Goal: Information Seeking & Learning: Learn about a topic

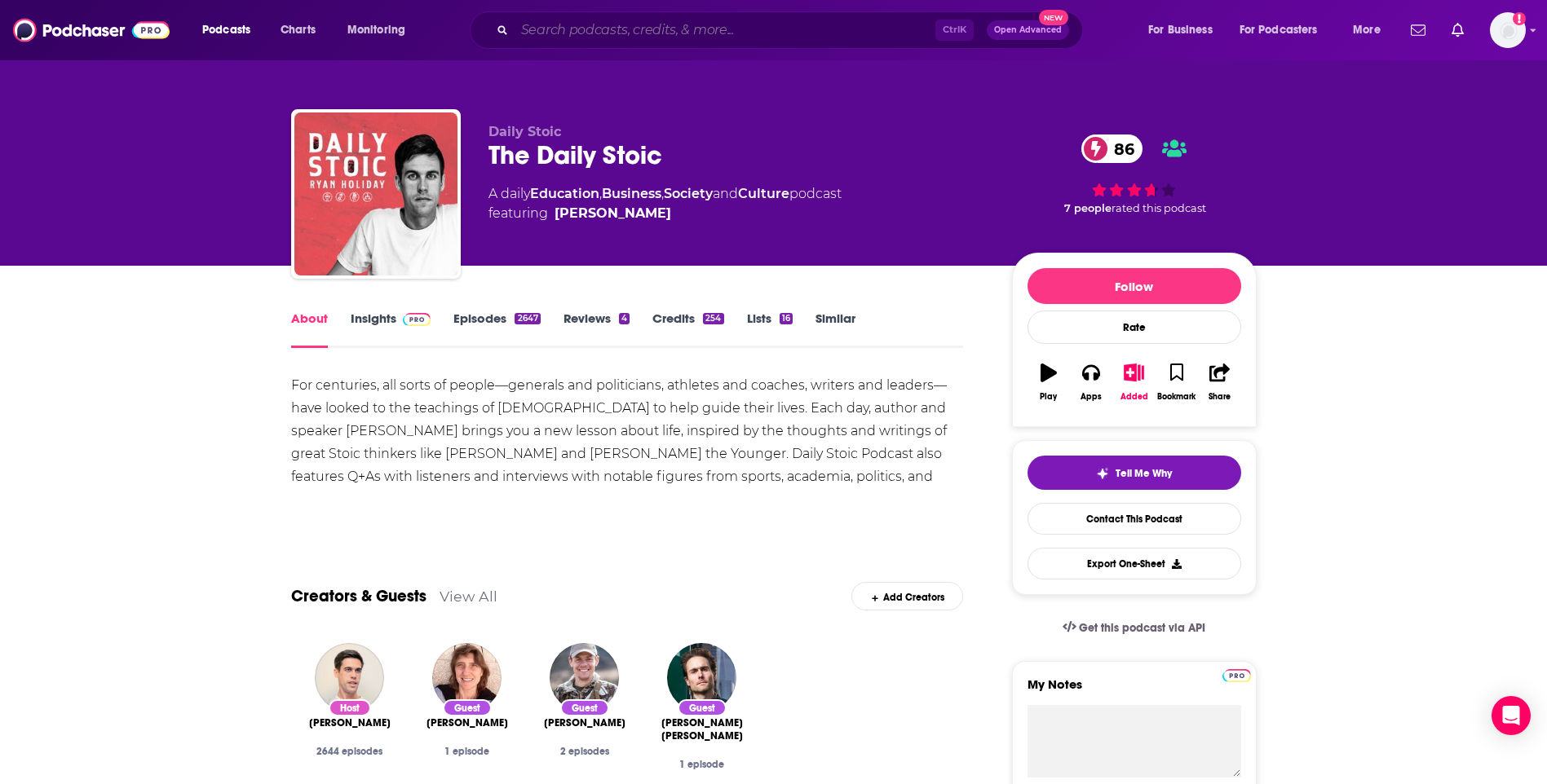
click at [591, 30] on input "Search podcasts, credits, & more..." at bounding box center [725, 30] width 421 height 26
paste input "The Culture We Deserve"
type input "The Culture We Deserve"
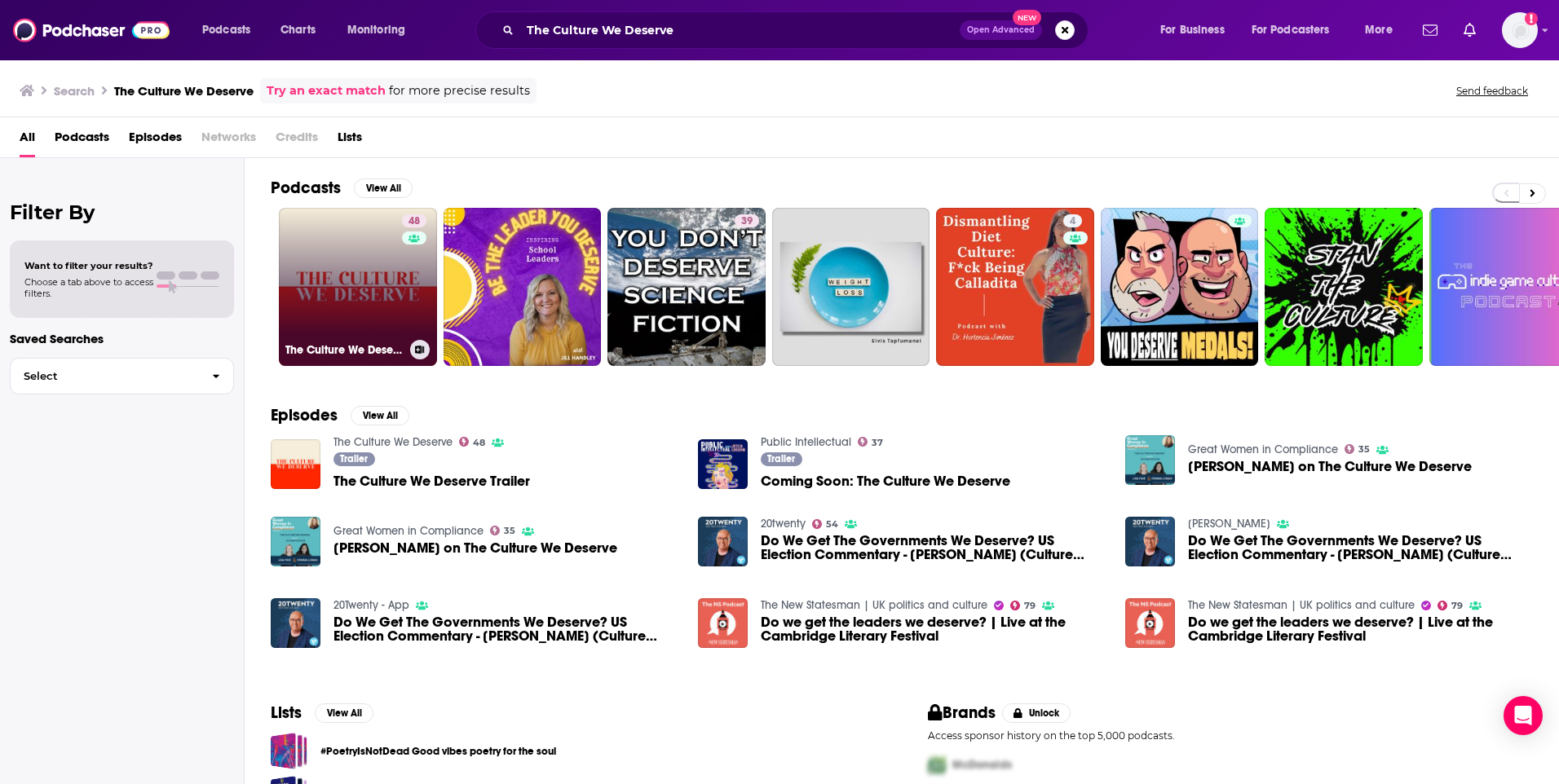
click at [392, 271] on link "48 The Culture We Deserve" at bounding box center [358, 287] width 158 height 158
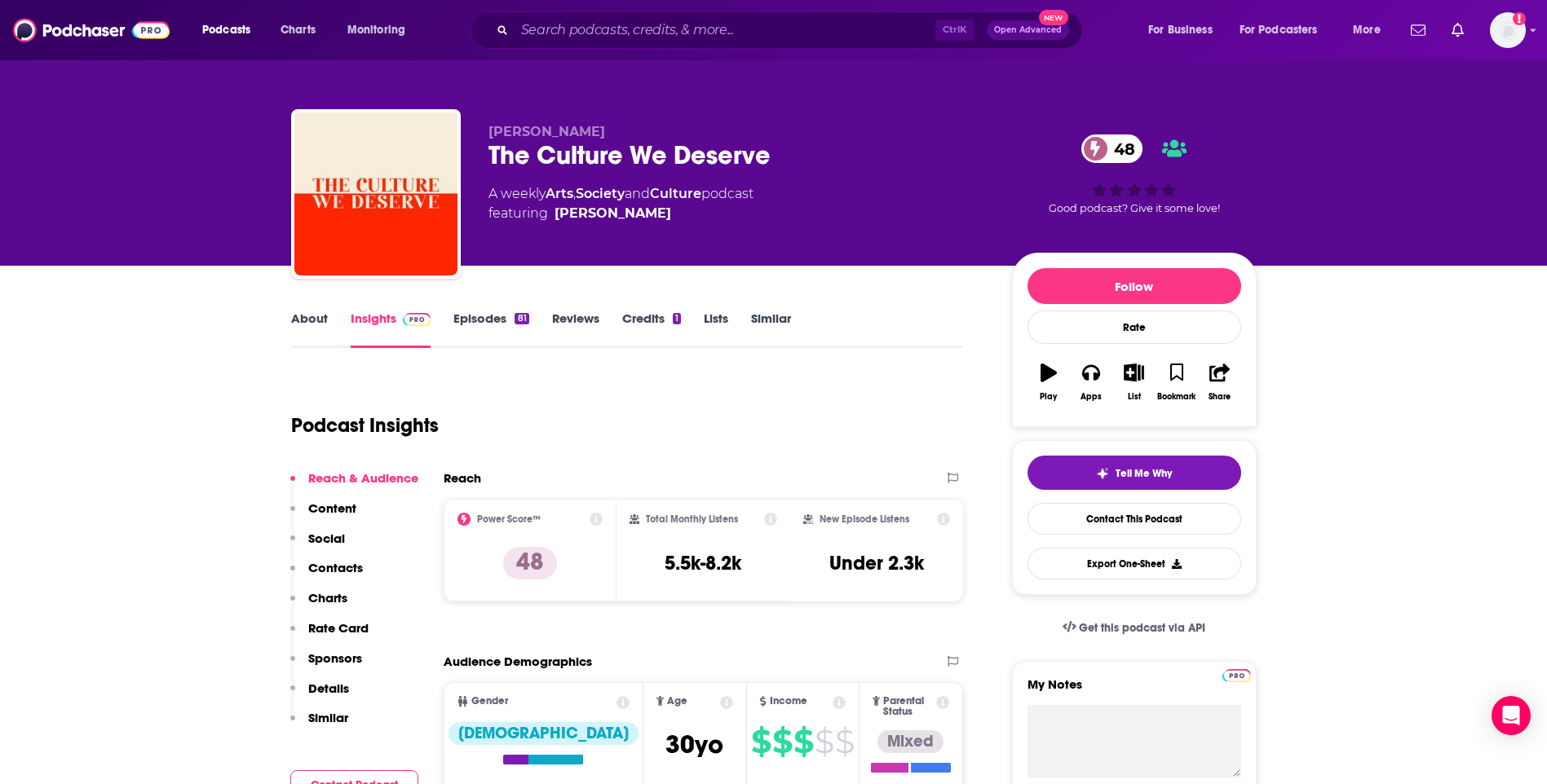
click at [315, 320] on link "About" at bounding box center [310, 329] width 37 height 37
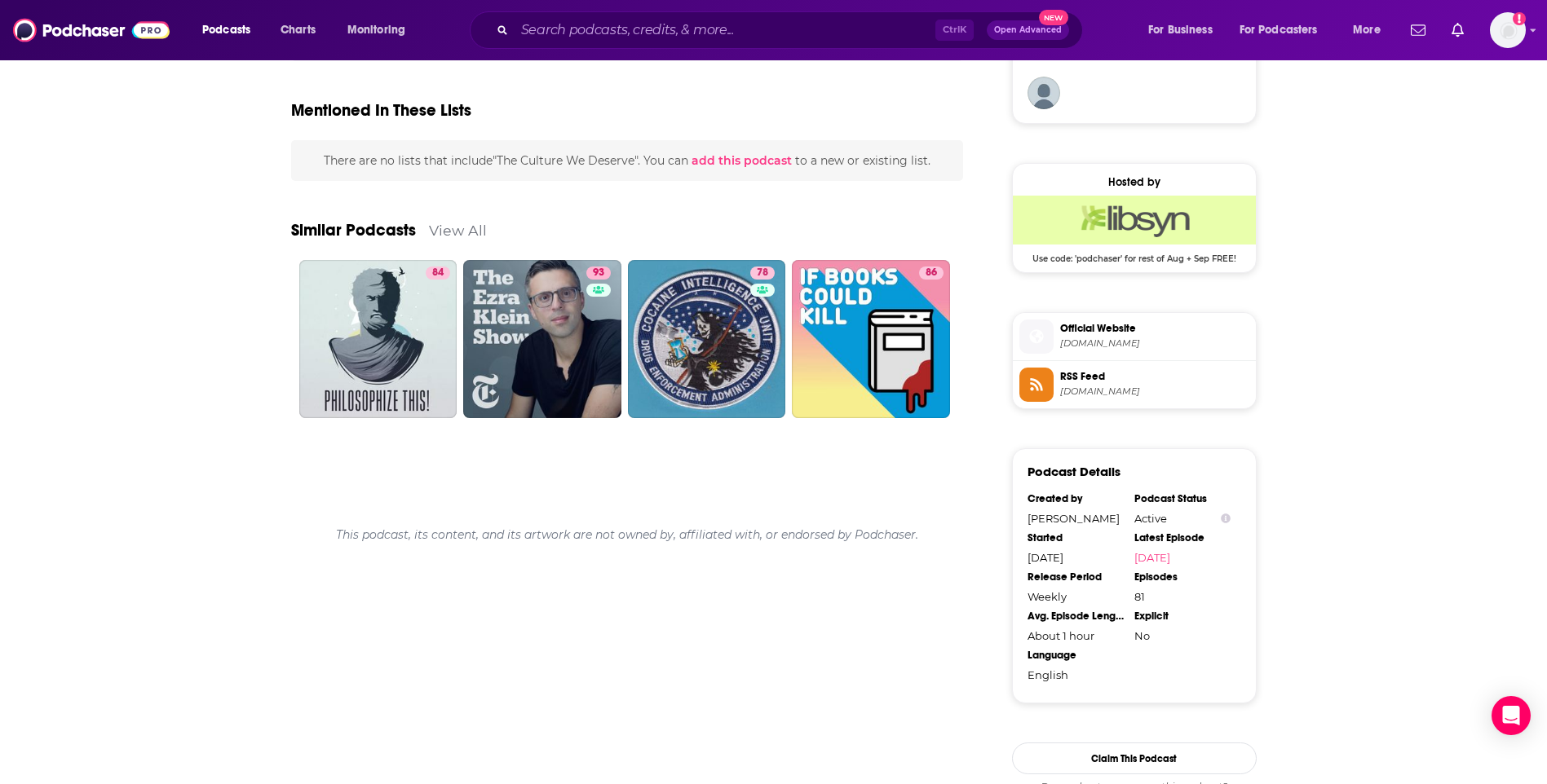
scroll to position [1223, 0]
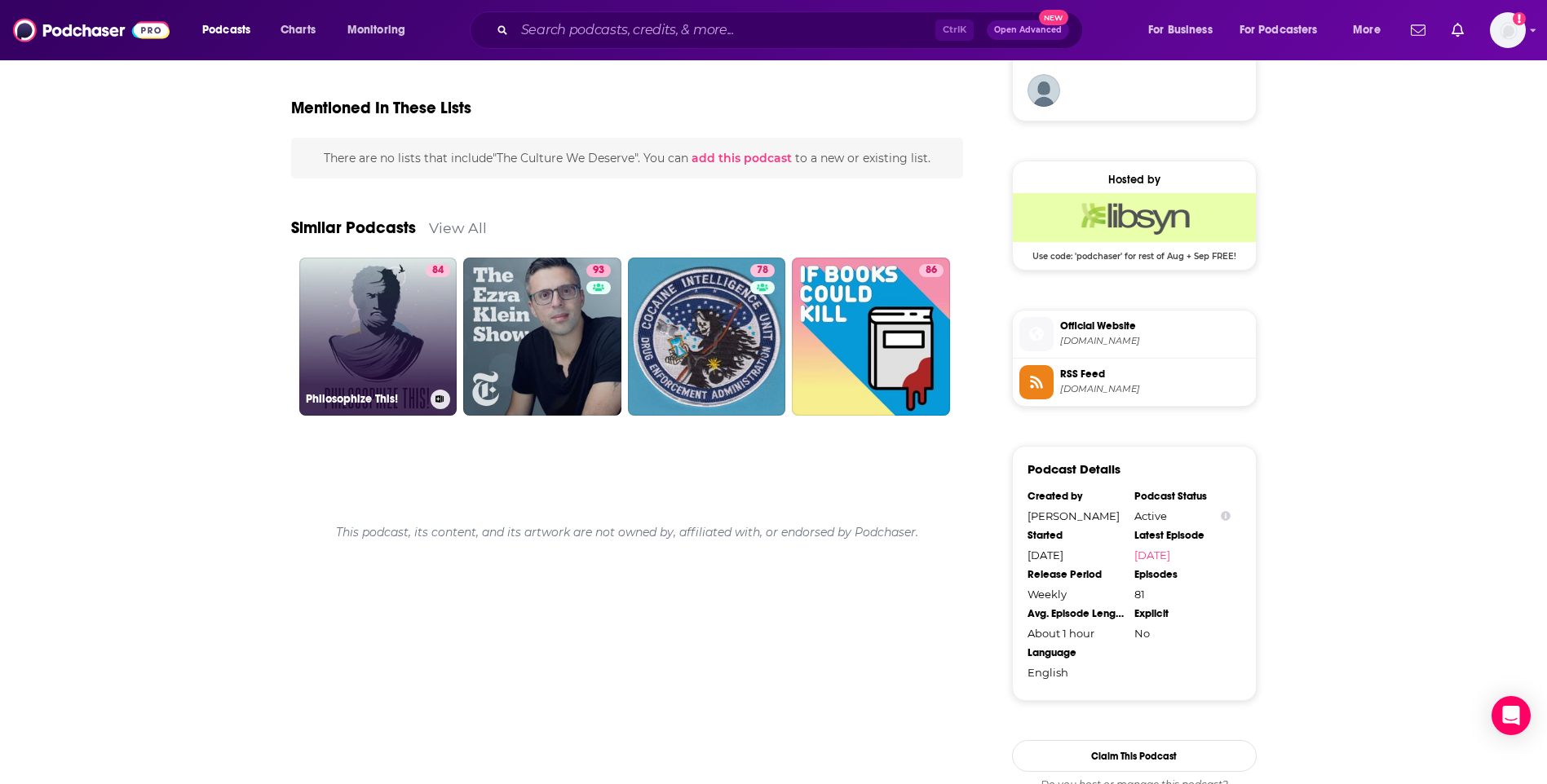
click at [439, 332] on div "84" at bounding box center [437, 326] width 24 height 125
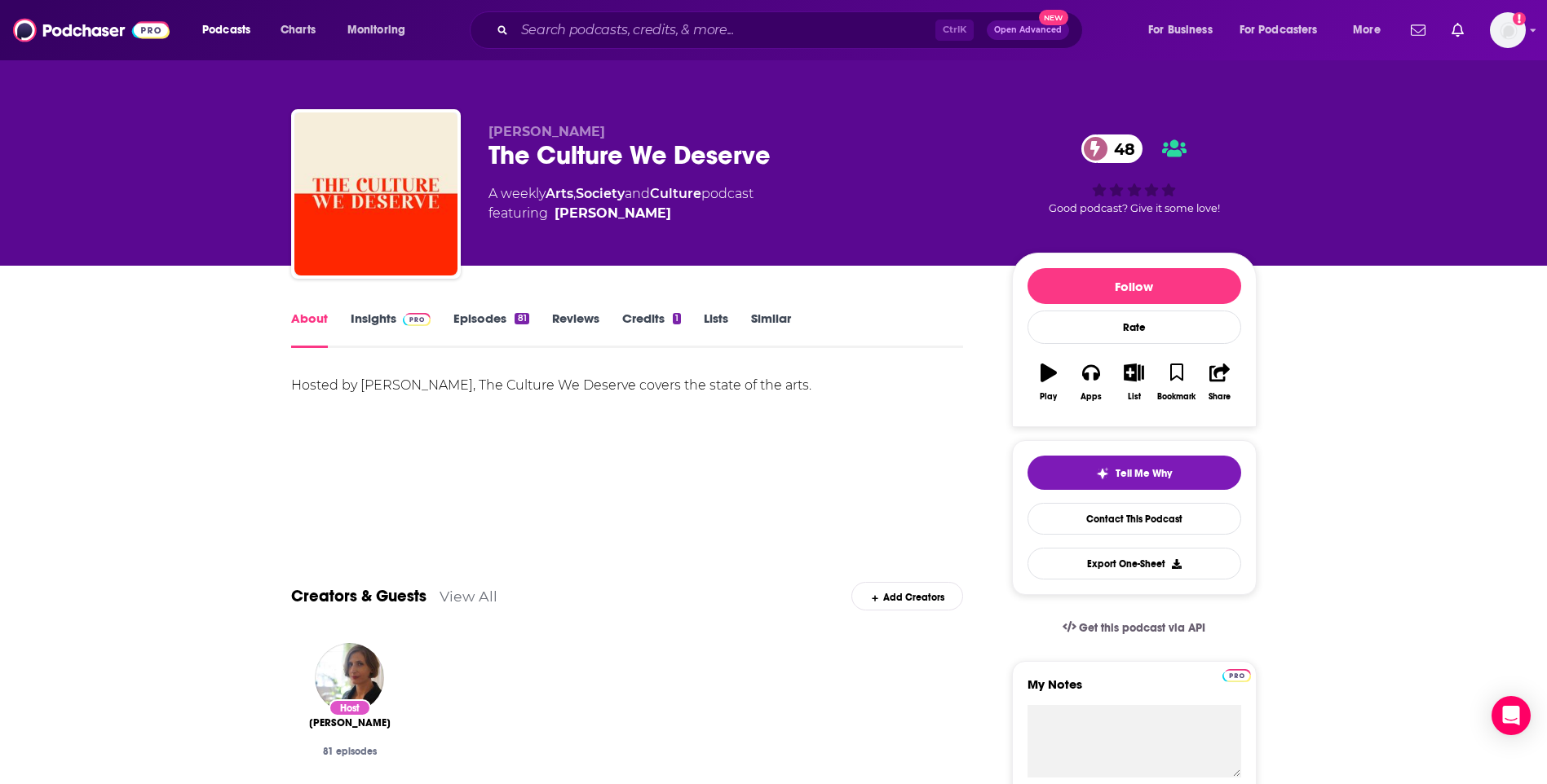
click at [769, 319] on link "Similar" at bounding box center [771, 329] width 40 height 37
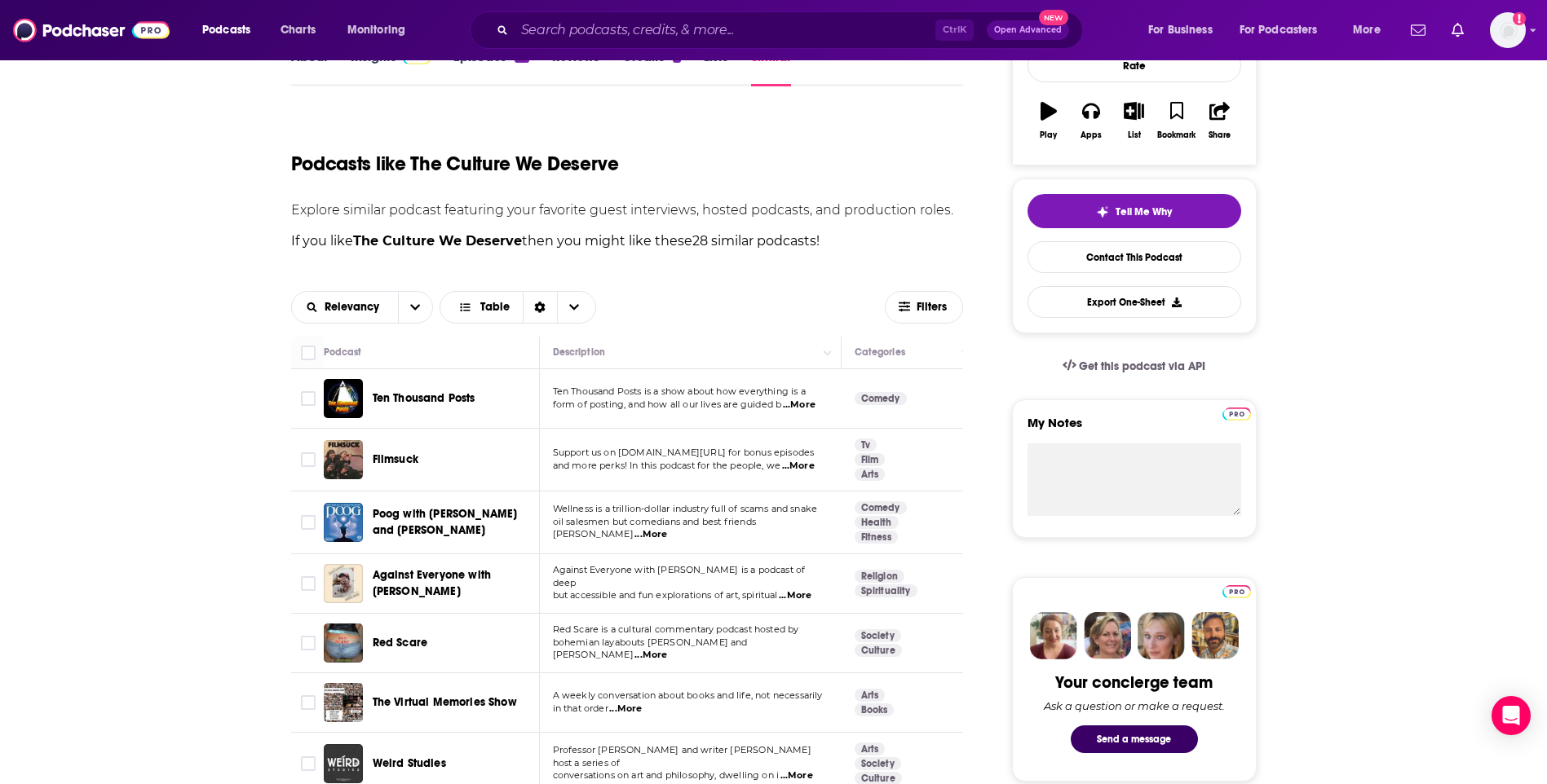
scroll to position [326, 0]
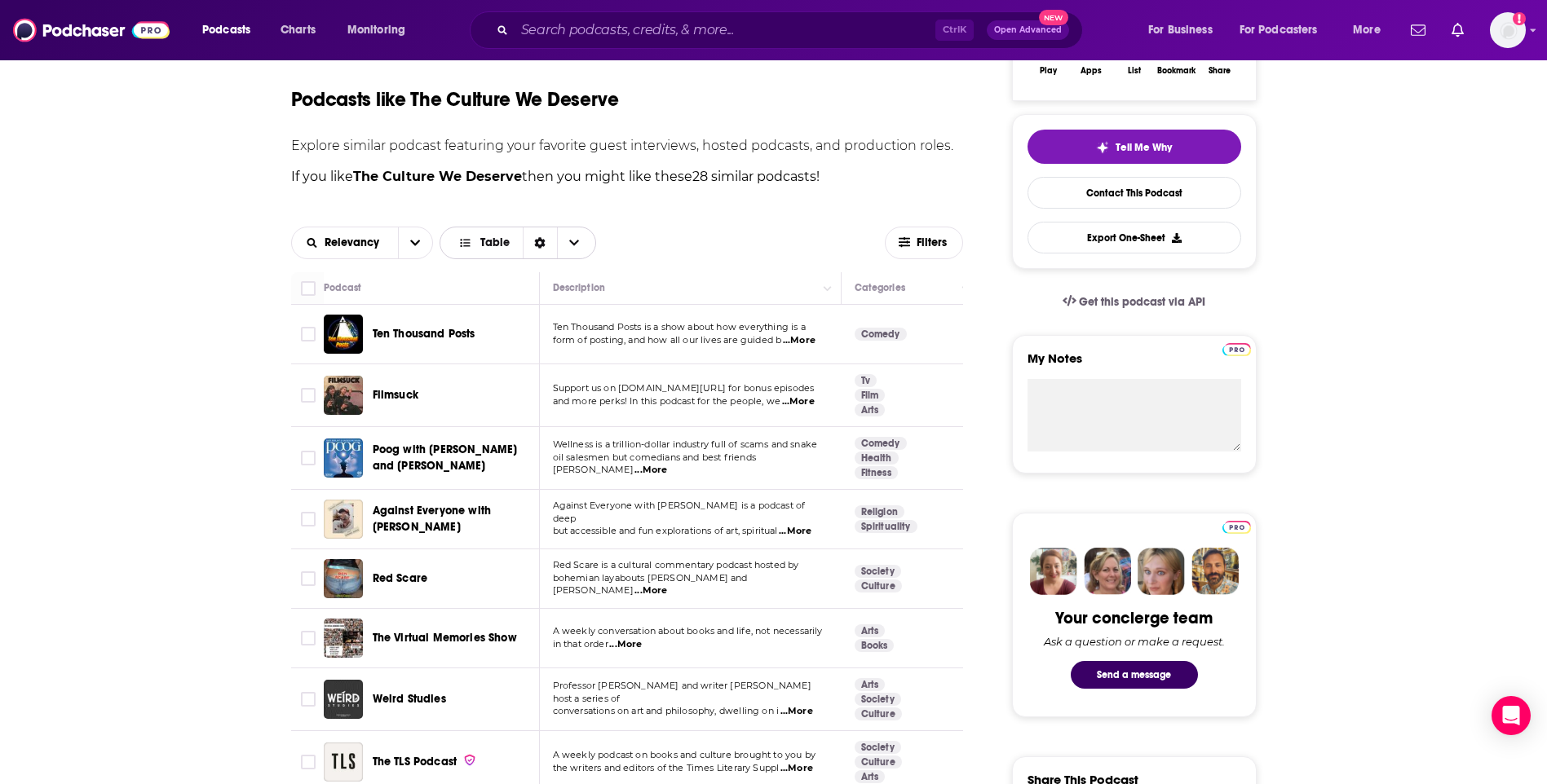
click at [485, 247] on span "Table" at bounding box center [495, 243] width 29 height 12
click at [525, 289] on div "Gallery" at bounding box center [518, 299] width 157 height 27
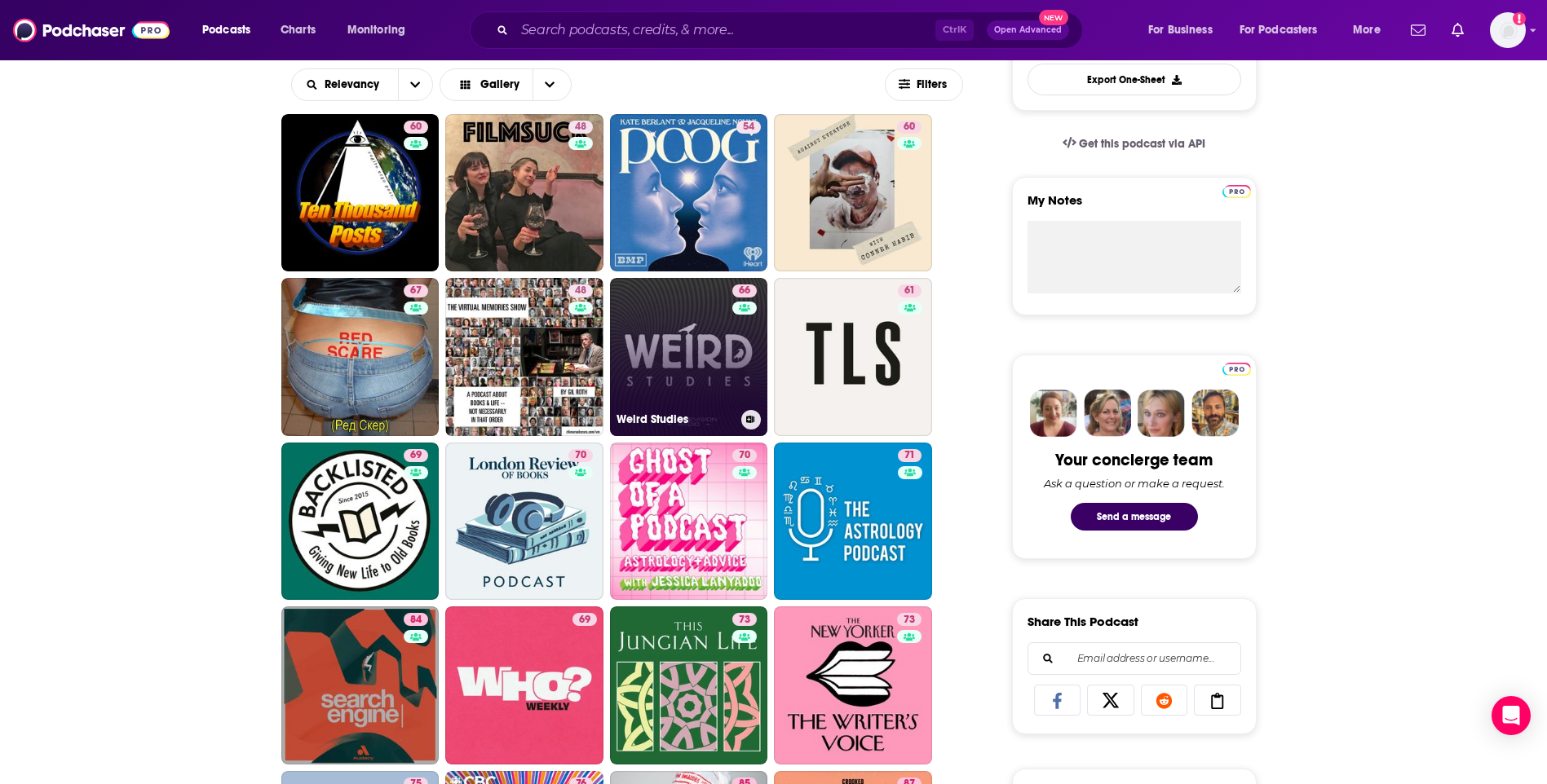
scroll to position [489, 0]
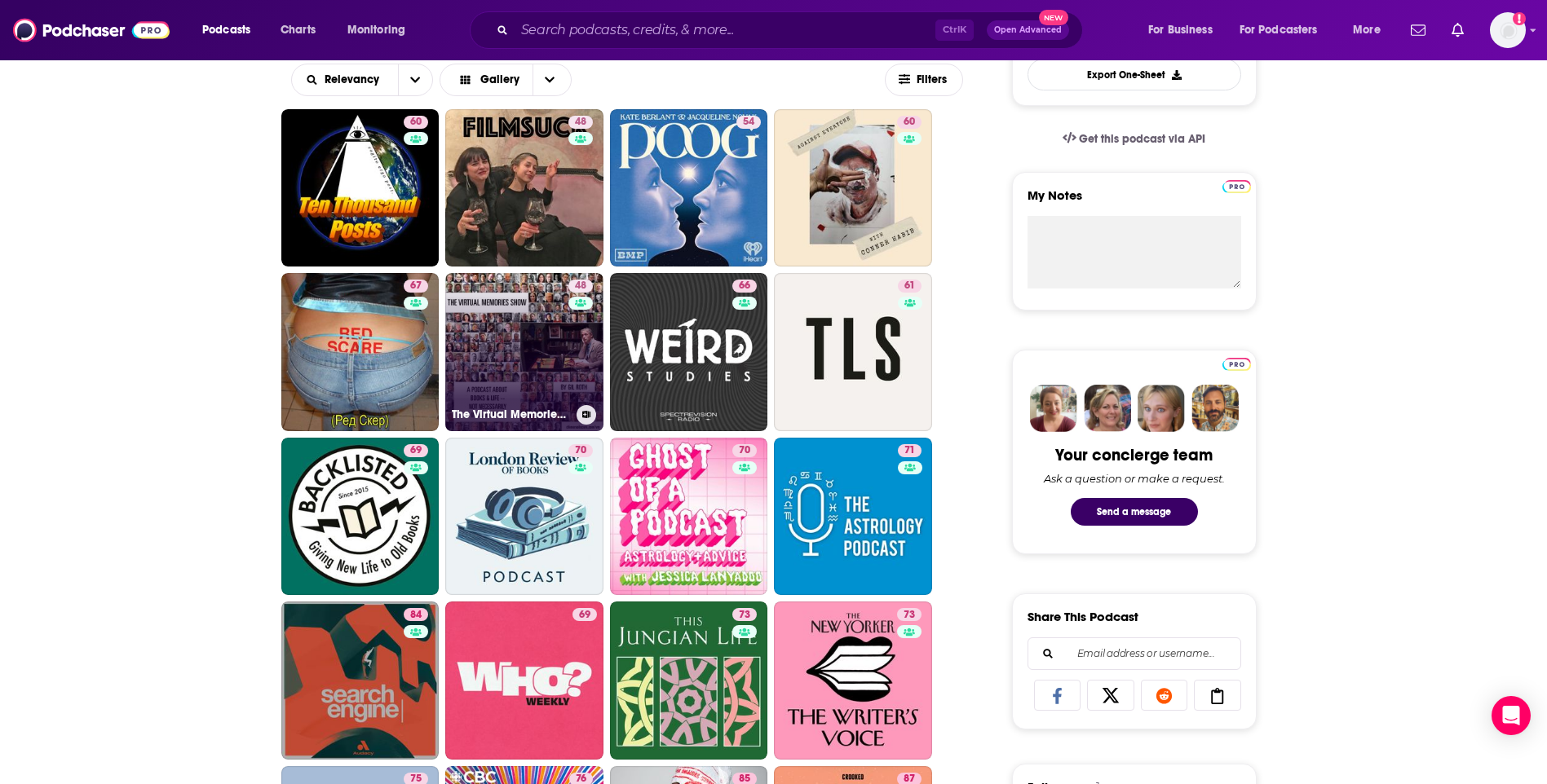
click at [529, 338] on link "48 The Virtual Memories Show" at bounding box center [525, 352] width 159 height 158
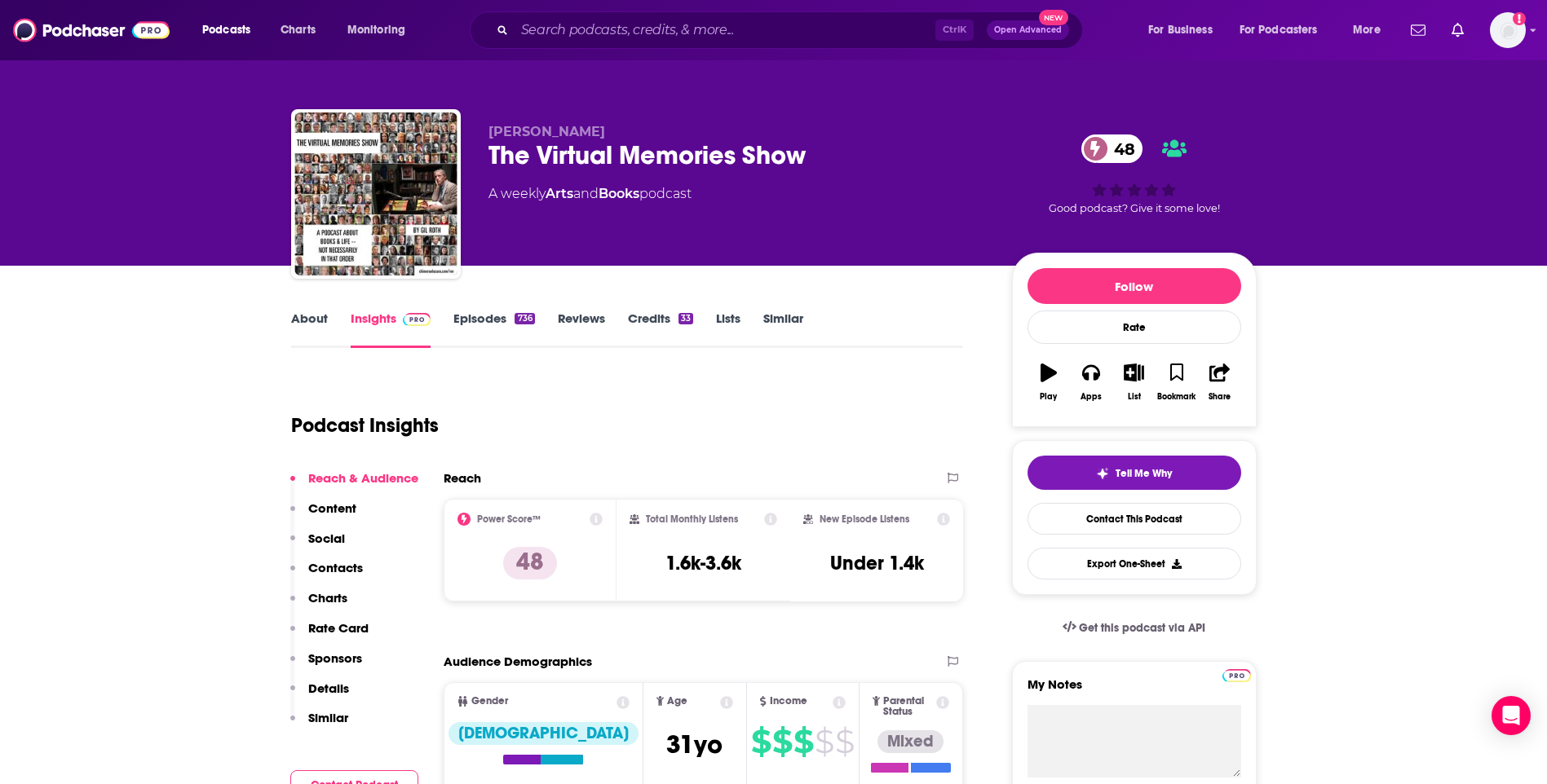
click at [310, 315] on link "About" at bounding box center [310, 329] width 37 height 37
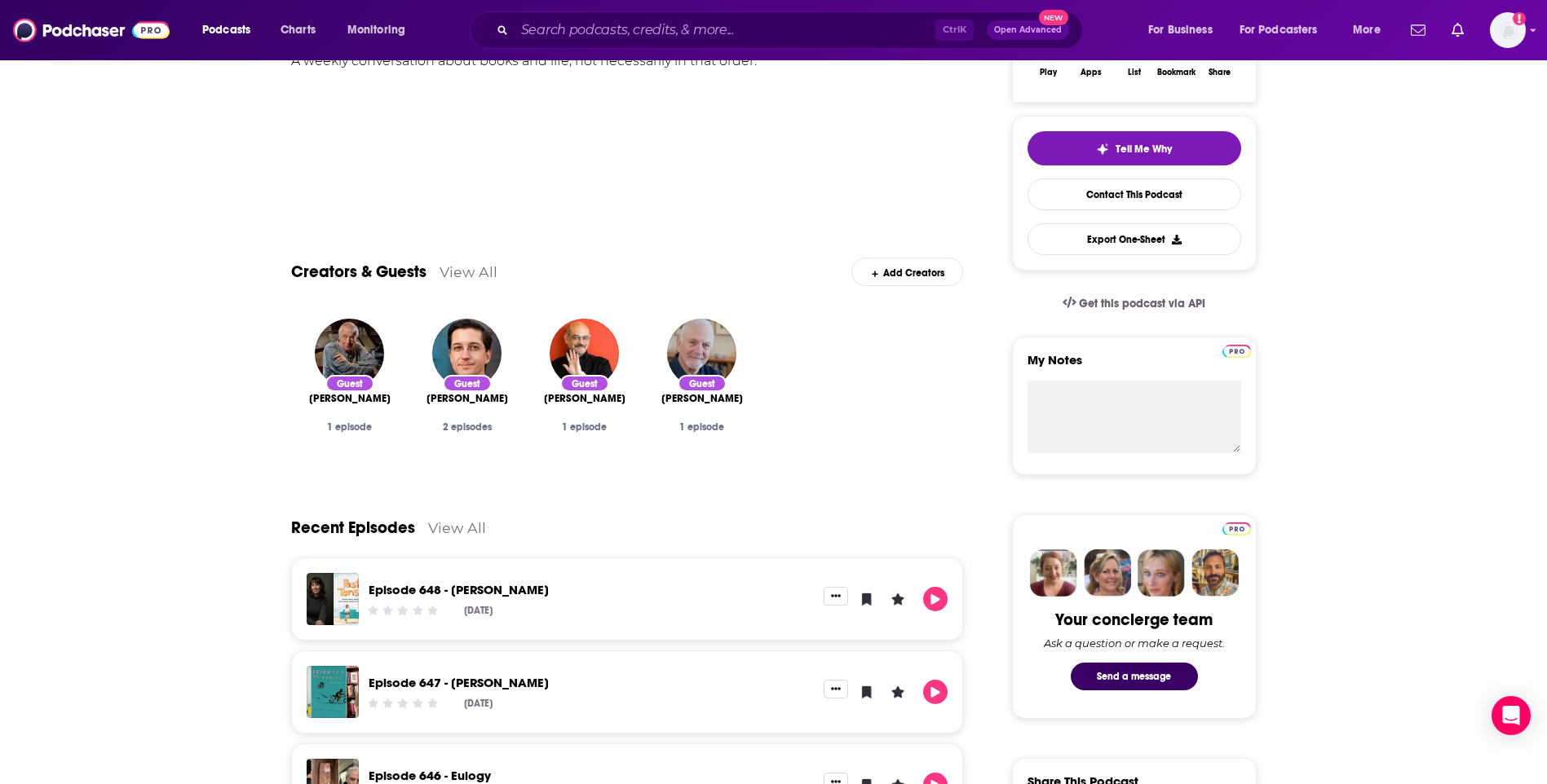
scroll to position [489, 0]
